Goal: Navigation & Orientation: Find specific page/section

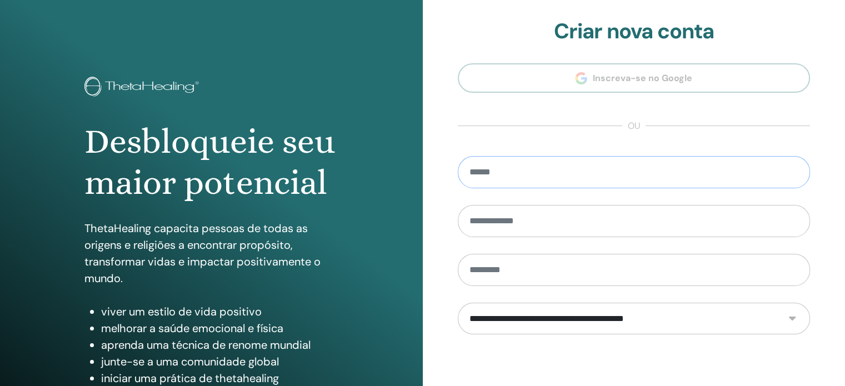
click at [499, 174] on input "email" at bounding box center [634, 172] width 353 height 32
type input "**********"
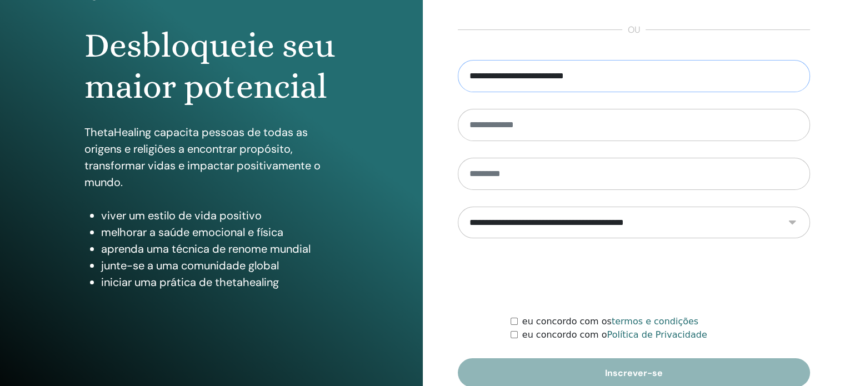
scroll to position [147, 0]
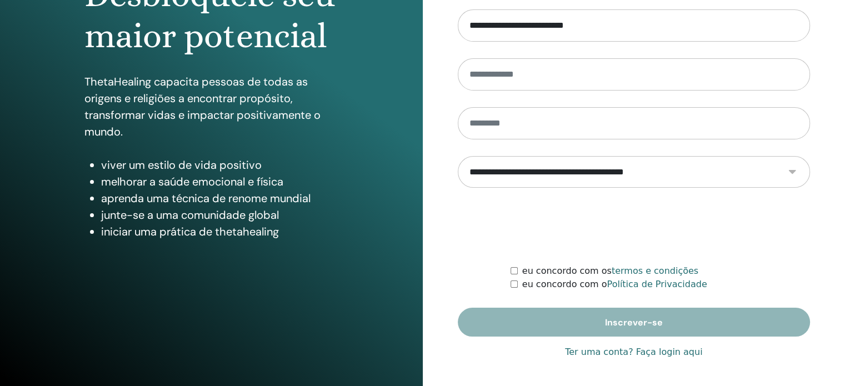
click at [646, 350] on font "Ter uma conta? Faça login aqui" at bounding box center [633, 352] width 137 height 11
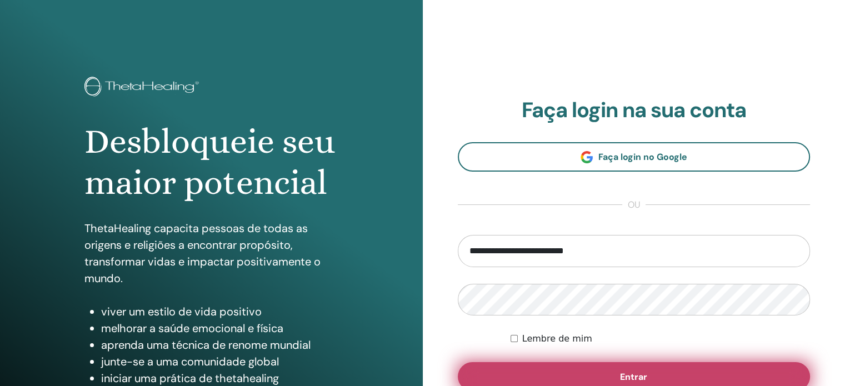
click at [609, 379] on button "Entrar" at bounding box center [634, 376] width 353 height 29
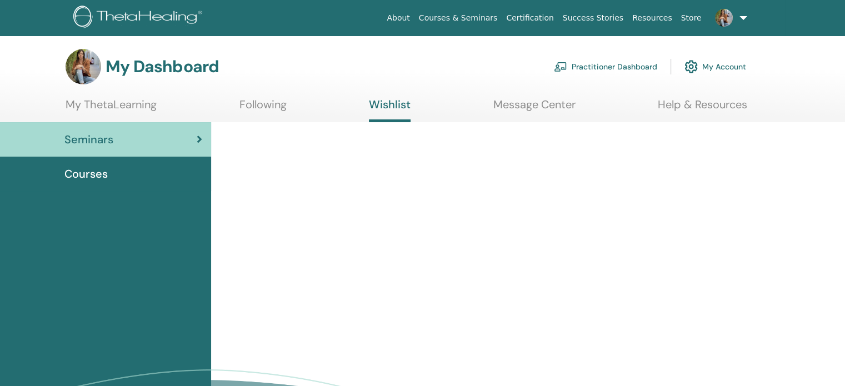
click at [269, 102] on link "Following" at bounding box center [262, 109] width 47 height 22
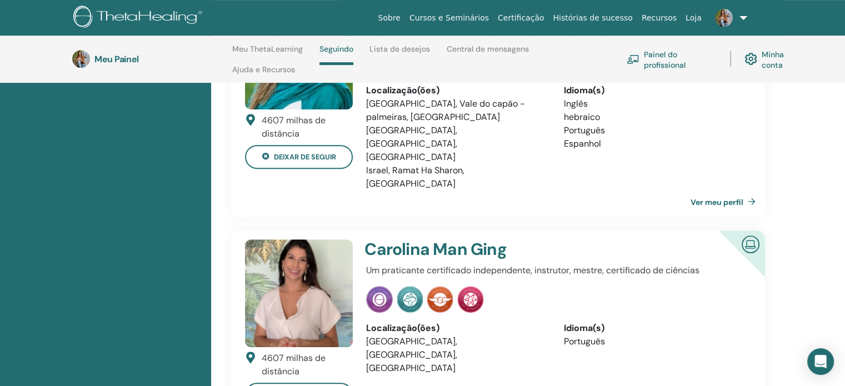
scroll to position [469, 0]
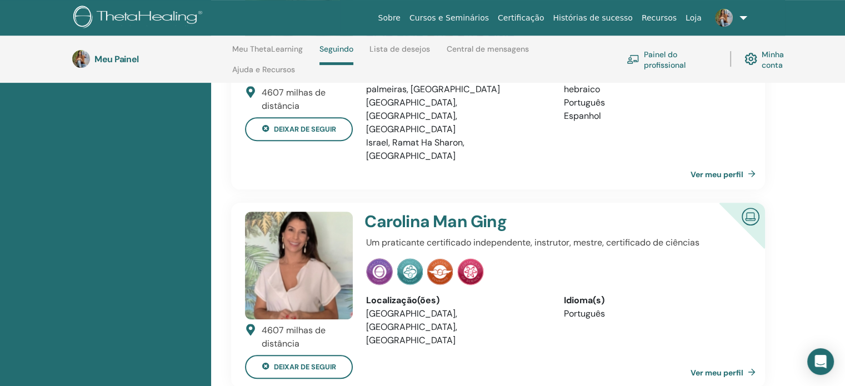
click at [721, 367] on font "Ver meu perfil" at bounding box center [716, 372] width 53 height 10
